Goal: Transaction & Acquisition: Purchase product/service

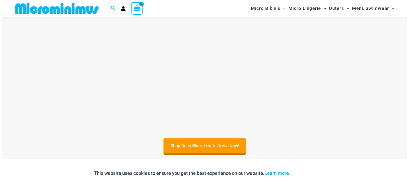
scroll to position [198, 0]
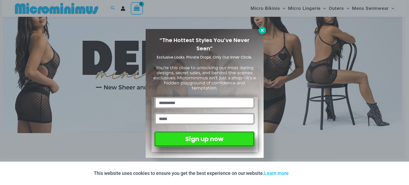
click at [262, 30] on icon at bounding box center [262, 30] width 3 height 3
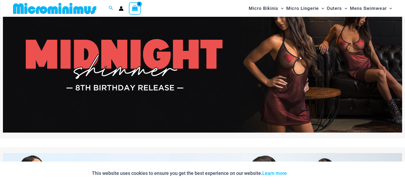
scroll to position [43, 0]
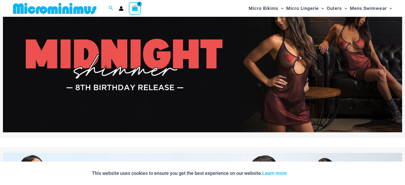
click at [138, 53] on img at bounding box center [202, 64] width 399 height 135
click at [71, 14] on img at bounding box center [55, 8] width 88 height 12
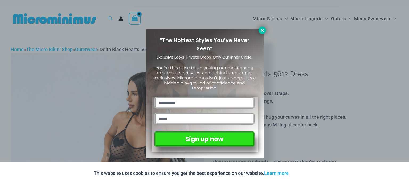
click at [263, 30] on icon at bounding box center [262, 30] width 5 height 5
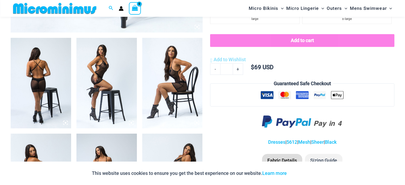
scroll to position [304, 0]
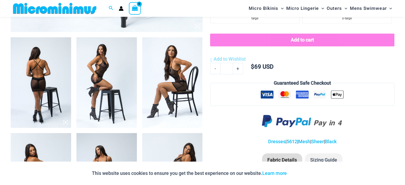
click at [105, 83] on img at bounding box center [106, 82] width 60 height 90
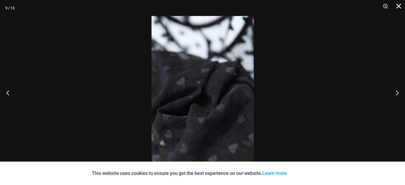
click at [395, 7] on button "Close" at bounding box center [396, 8] width 13 height 16
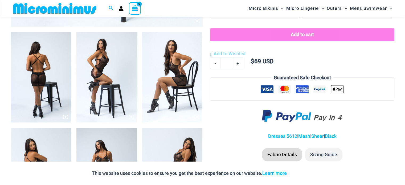
scroll to position [309, 0]
click at [38, 73] on img at bounding box center [41, 77] width 60 height 90
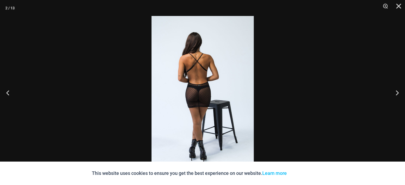
click at [196, 78] on img at bounding box center [202, 92] width 102 height 153
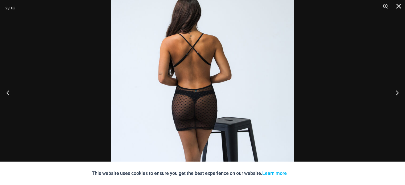
click at [196, 78] on img at bounding box center [202, 103] width 183 height 274
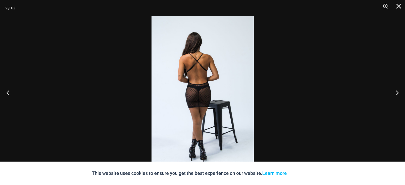
click at [196, 78] on img at bounding box center [202, 92] width 102 height 153
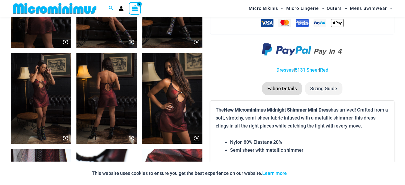
scroll to position [384, 0]
click at [177, 85] on img at bounding box center [172, 98] width 60 height 90
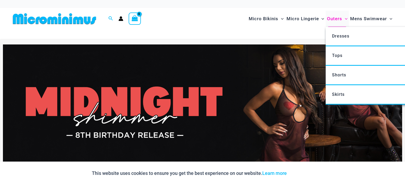
click at [340, 17] on span "Outers" at bounding box center [334, 19] width 15 height 14
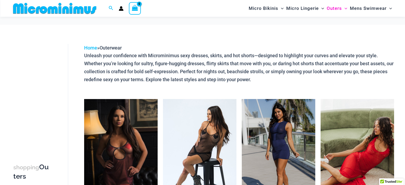
scroll to position [54, 0]
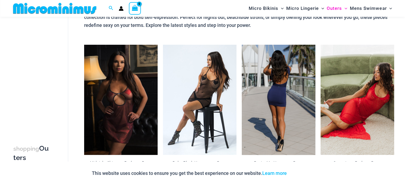
click at [271, 111] on img at bounding box center [278, 100] width 73 height 110
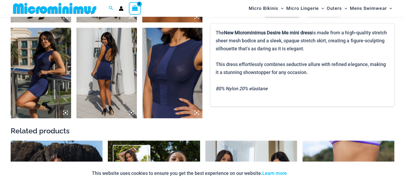
scroll to position [506, 0]
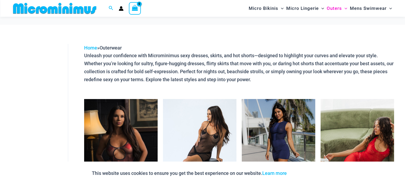
scroll to position [192, 0]
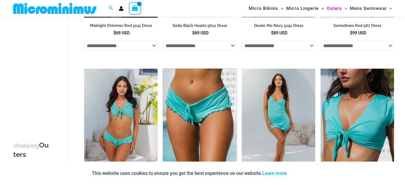
click at [163, 69] on img at bounding box center [163, 69] width 0 height 0
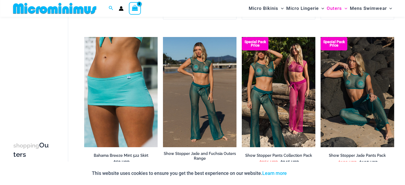
scroll to position [383, 0]
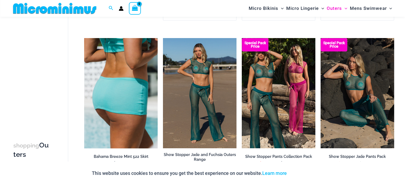
click at [133, 87] on img at bounding box center [120, 93] width 73 height 110
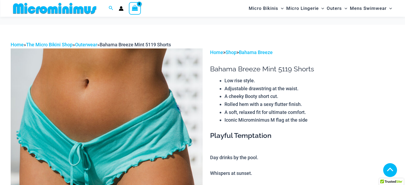
scroll to position [117, 0]
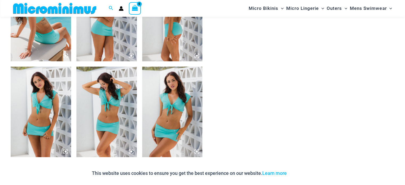
scroll to position [468, 0]
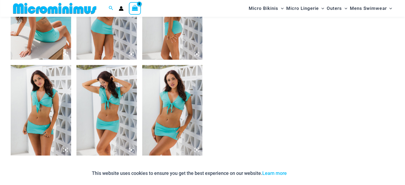
click at [50, 127] on img at bounding box center [41, 110] width 60 height 90
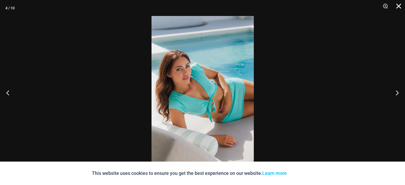
click at [397, 8] on button "Close" at bounding box center [396, 8] width 13 height 16
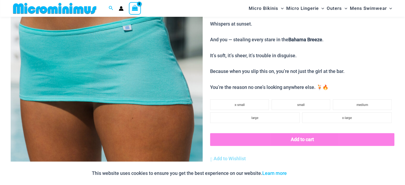
scroll to position [126, 0]
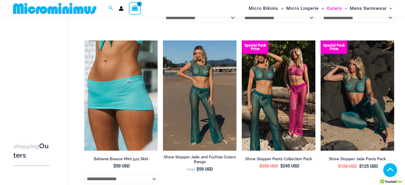
scroll to position [383, 0]
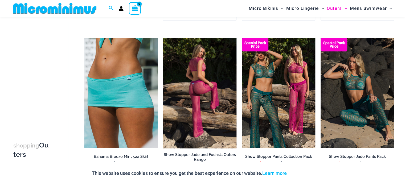
drag, startPoint x: 0, startPoint y: 0, endPoint x: 216, endPoint y: 85, distance: 232.6
click at [216, 85] on img at bounding box center [199, 93] width 73 height 110
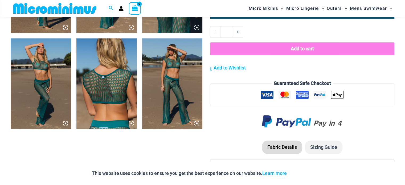
scroll to position [591, 0]
